Goal: Use online tool/utility: Use online tool/utility

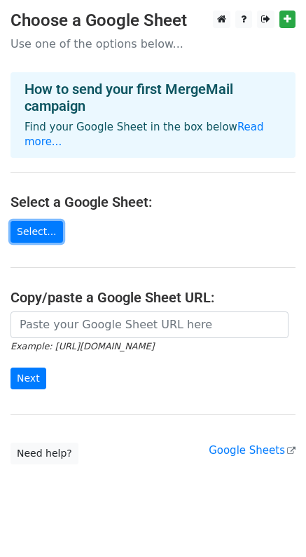
click at [41, 221] on link "Select..." at bounding box center [37, 232] width 53 height 22
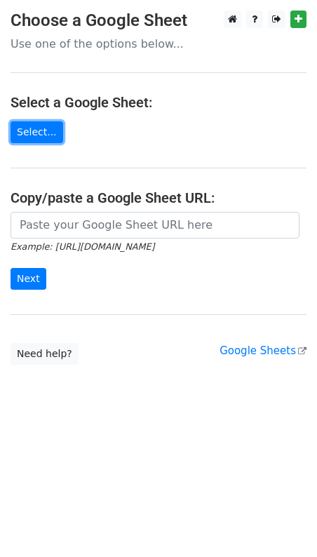
click at [27, 140] on link "Select..." at bounding box center [37, 132] width 53 height 22
